Goal: Task Accomplishment & Management: Manage account settings

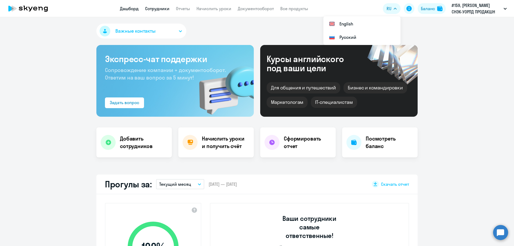
click at [166, 9] on link "Сотрудники" at bounding box center [157, 8] width 24 height 5
select select "30"
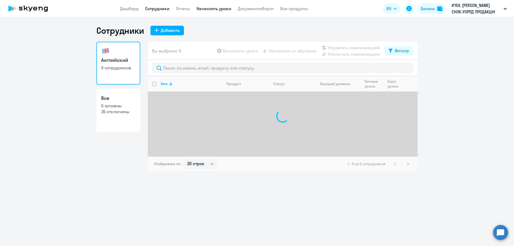
click at [208, 7] on link "Начислить уроки" at bounding box center [213, 8] width 35 height 5
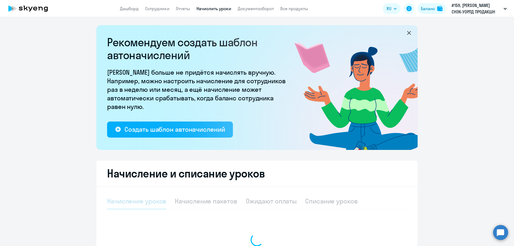
select select "10"
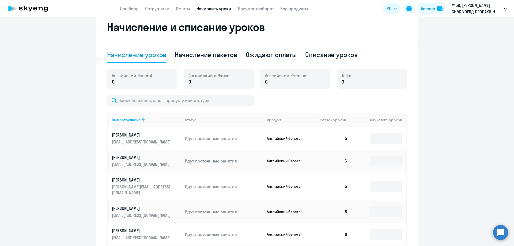
scroll to position [54, 0]
